Goal: Check status

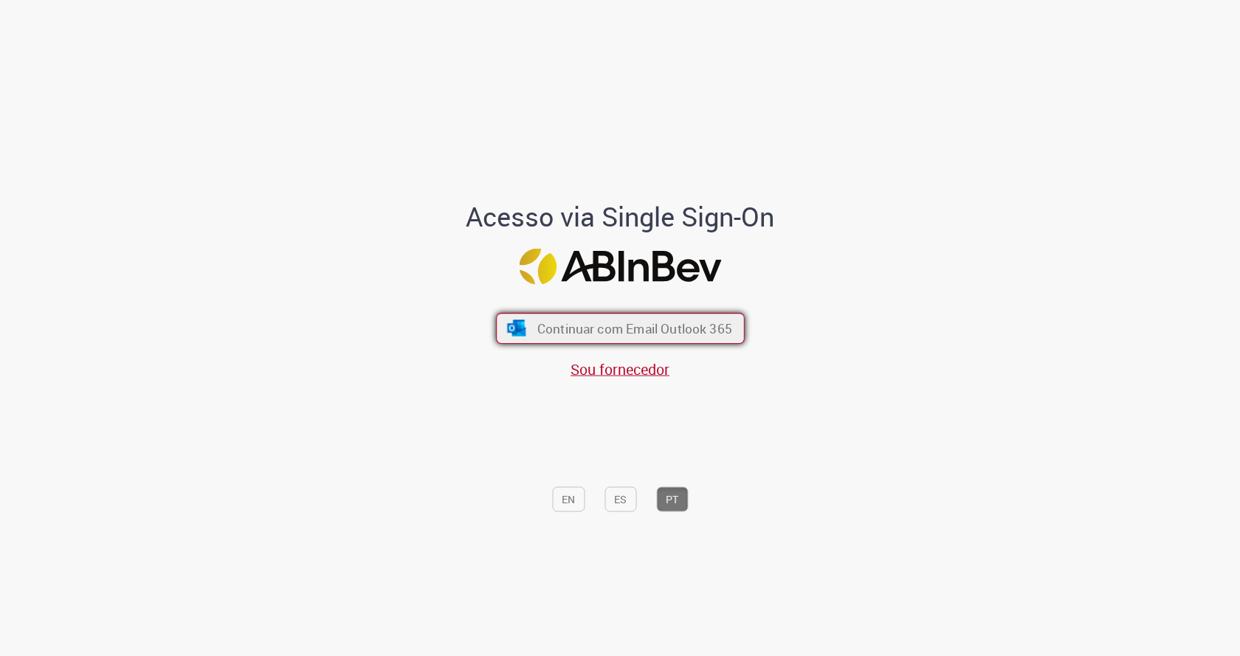
click at [696, 337] on span "Continuar com Email Outlook 365" at bounding box center [634, 328] width 195 height 17
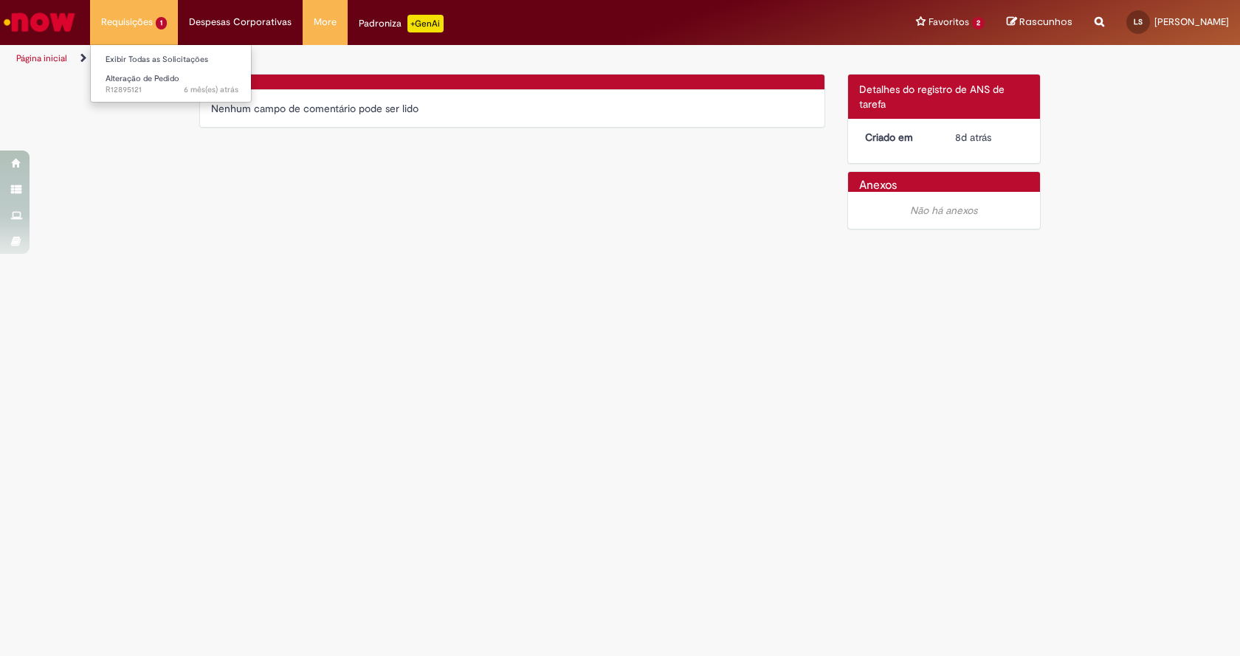
click at [145, 21] on li "Requisições 1 Exibir Todas as Solicitações Alteração de Pedido 6 mês(es) atrás …" at bounding box center [134, 22] width 88 height 44
click at [139, 83] on span "Alteração de Pedido" at bounding box center [143, 78] width 74 height 11
click at [140, 62] on link "Exibir Todas as Solicitações" at bounding box center [172, 60] width 162 height 16
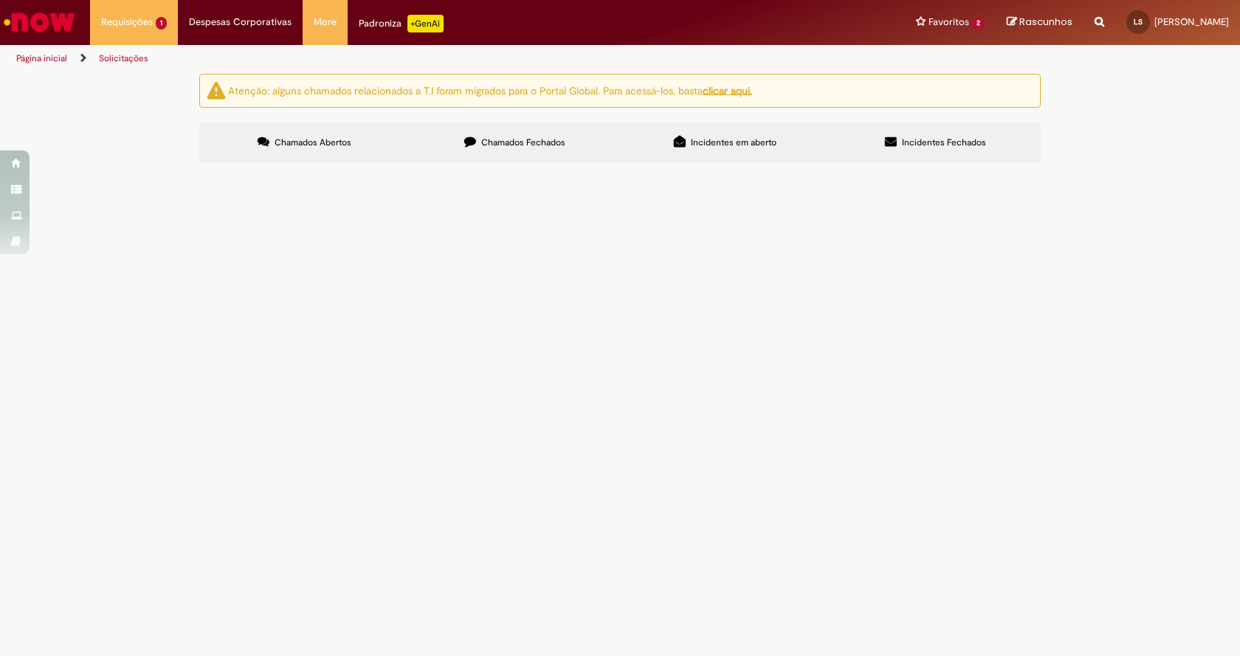
click at [258, 221] on main "Solicitações Atenção: alguns chamados relacionados a T.I foram migrados para o …" at bounding box center [620, 364] width 1240 height 583
